Goal: Task Accomplishment & Management: Manage account settings

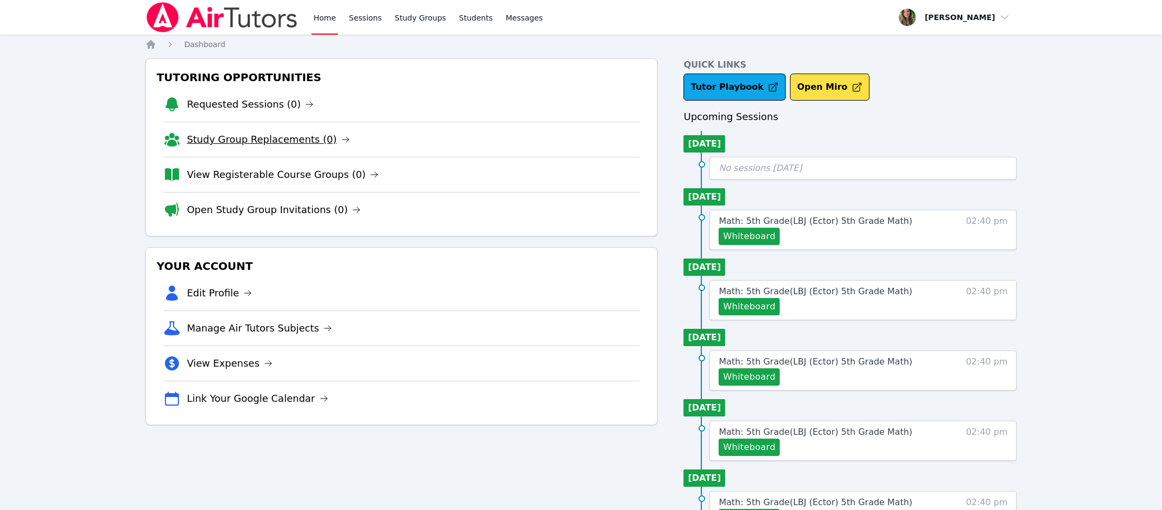
click at [274, 142] on link "Study Group Replacements (0)" at bounding box center [268, 139] width 163 height 15
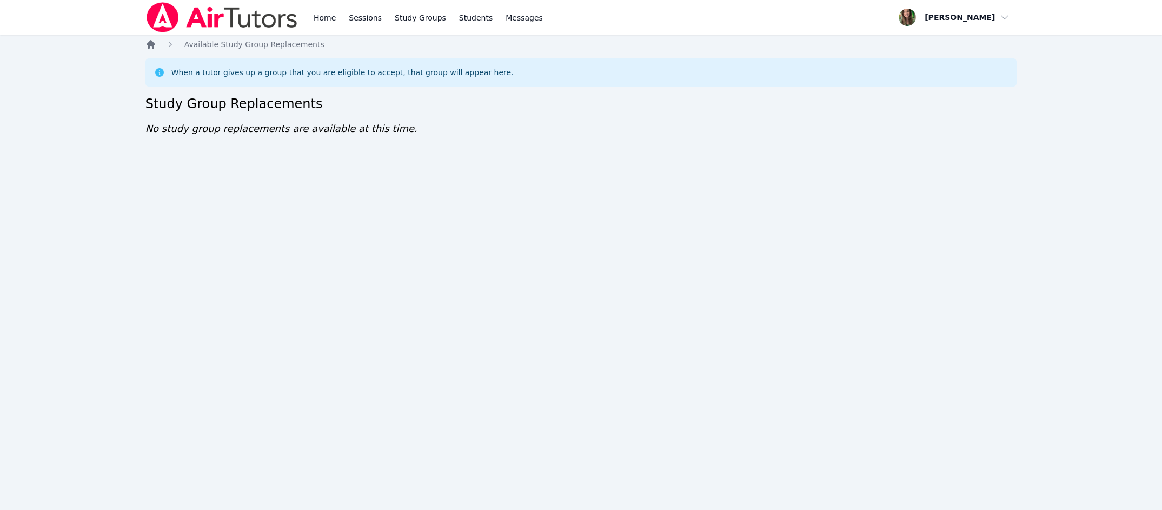
click at [150, 43] on icon "Breadcrumb" at bounding box center [151, 44] width 9 height 9
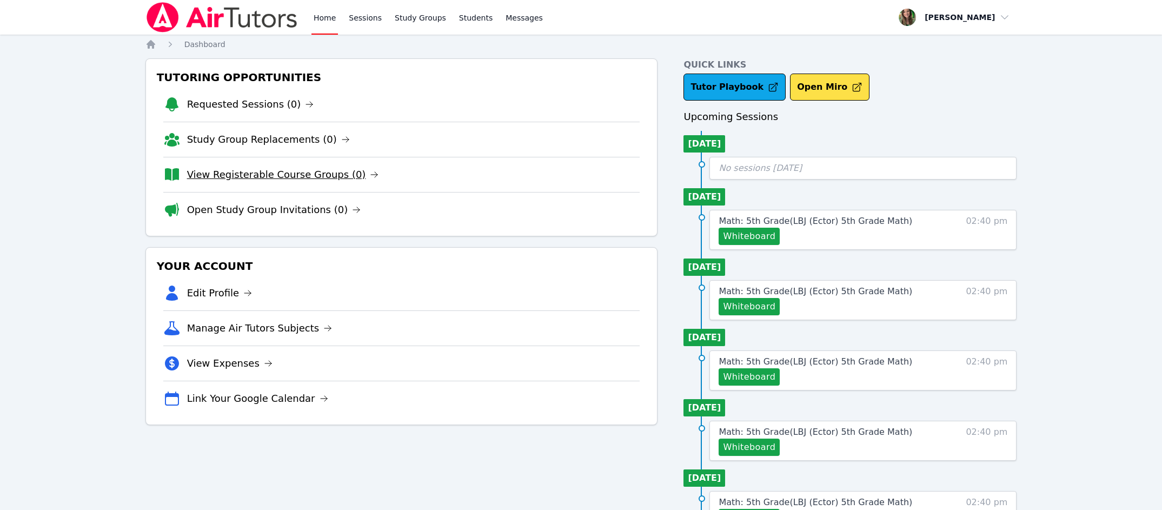
click at [228, 173] on link "View Registerable Course Groups (0)" at bounding box center [283, 174] width 192 height 15
